Goal: Submit feedback/report problem

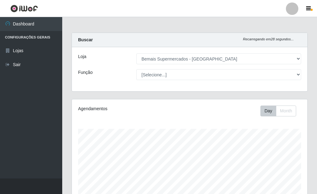
select select "249"
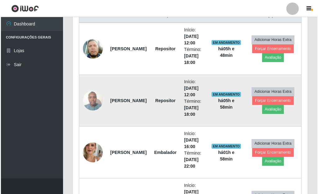
scroll to position [253, 0]
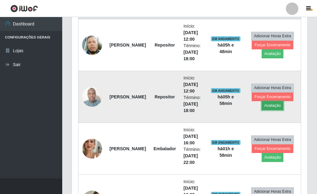
click at [272, 107] on button "Avaliação" at bounding box center [273, 105] width 22 height 9
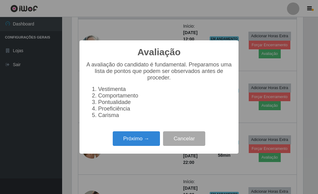
scroll to position [129, 232]
click at [142, 142] on button "Próximo →" at bounding box center [136, 139] width 47 height 15
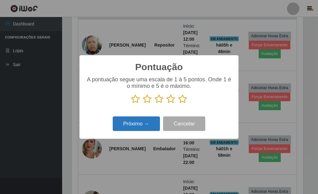
scroll to position [310868, 310765]
click at [183, 100] on icon at bounding box center [183, 99] width 9 height 9
click at [179, 104] on input "radio" at bounding box center [179, 104] width 0 height 0
click at [144, 119] on button "Próximo →" at bounding box center [136, 124] width 47 height 15
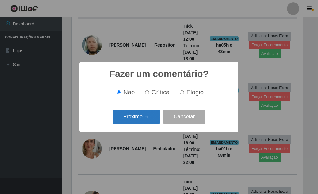
click at [144, 118] on button "Próximo →" at bounding box center [136, 117] width 47 height 15
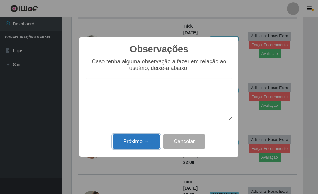
click at [138, 139] on button "Próximo →" at bounding box center [136, 142] width 47 height 15
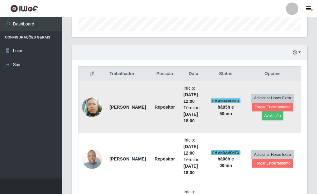
scroll to position [222, 0]
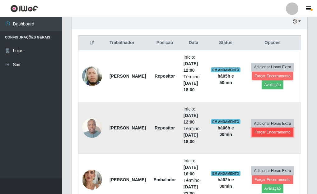
click at [271, 134] on button "Forçar Encerramento" at bounding box center [273, 132] width 42 height 9
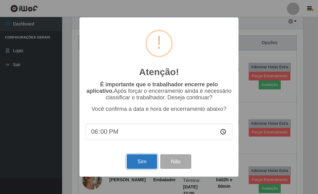
click at [140, 162] on button "Sim" at bounding box center [142, 162] width 30 height 15
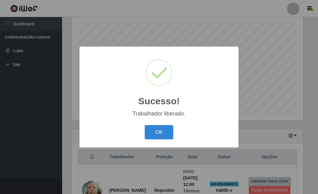
click at [145, 125] on button "OK" at bounding box center [159, 132] width 29 height 15
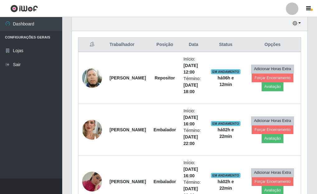
scroll to position [232, 0]
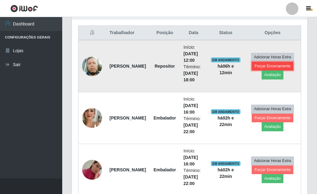
click at [274, 67] on button "Forçar Encerramento" at bounding box center [273, 66] width 42 height 9
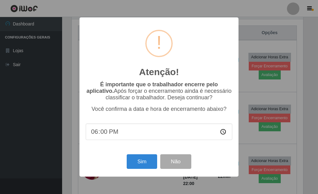
click at [134, 140] on input "18:00" at bounding box center [159, 132] width 147 height 16
click at [134, 139] on input "18:00" at bounding box center [159, 132] width 147 height 16
click at [136, 136] on input "18:00" at bounding box center [159, 132] width 147 height 16
click at [110, 132] on input "18:00" at bounding box center [159, 132] width 147 height 16
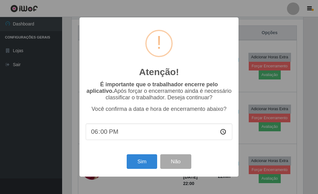
click at [110, 132] on input "18:00" at bounding box center [159, 132] width 147 height 16
click at [107, 133] on input "18:00" at bounding box center [159, 132] width 147 height 16
type input "18:20"
click at [137, 163] on button "Sim" at bounding box center [142, 162] width 30 height 15
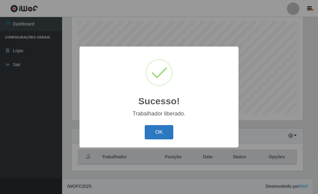
click at [158, 132] on button "OK" at bounding box center [159, 132] width 29 height 15
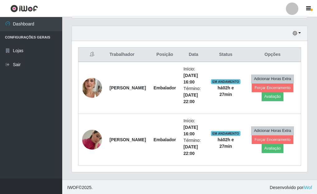
scroll to position [212, 0]
